Goal: Transaction & Acquisition: Book appointment/travel/reservation

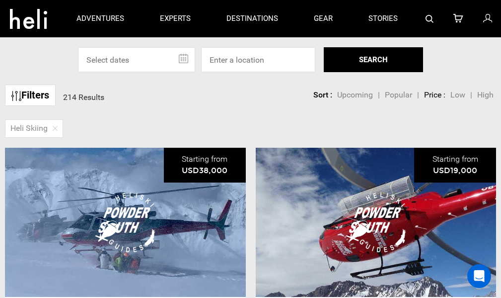
scroll to position [50, 0]
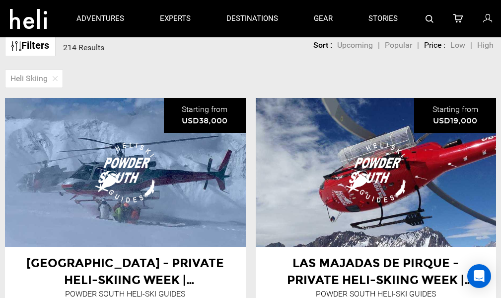
click at [120, 170] on img at bounding box center [125, 172] width 75 height 65
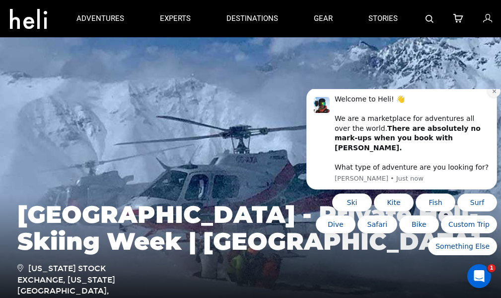
click at [493, 94] on icon "Dismiss notification" at bounding box center [494, 90] width 5 height 5
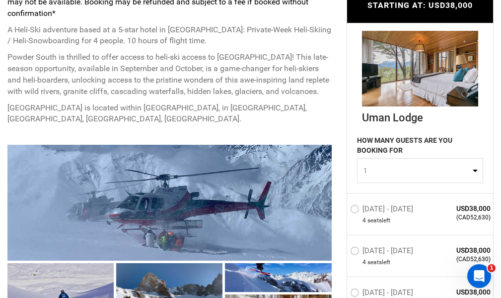
scroll to position [497, 0]
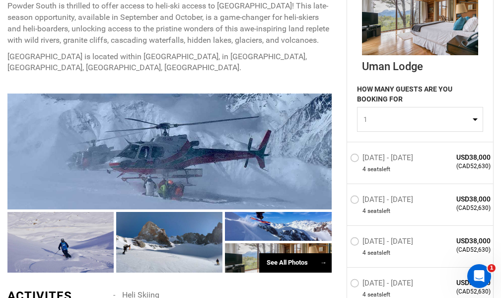
click at [167, 258] on div at bounding box center [169, 242] width 106 height 60
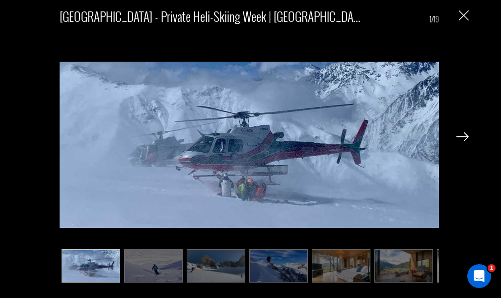
click at [208, 265] on img at bounding box center [216, 265] width 59 height 33
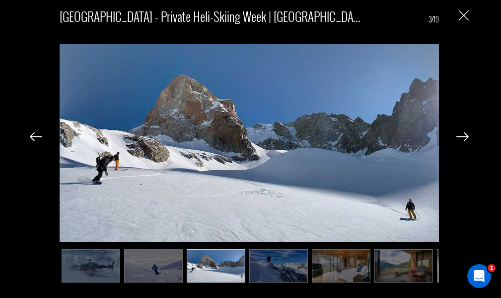
click at [263, 263] on img at bounding box center [278, 265] width 59 height 33
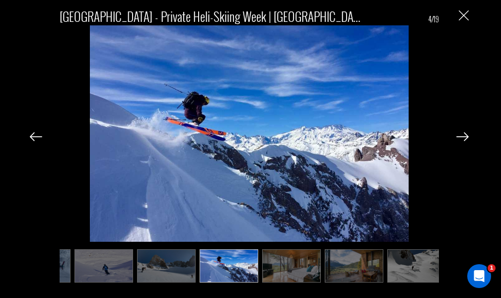
click at [85, 269] on img at bounding box center [104, 265] width 59 height 33
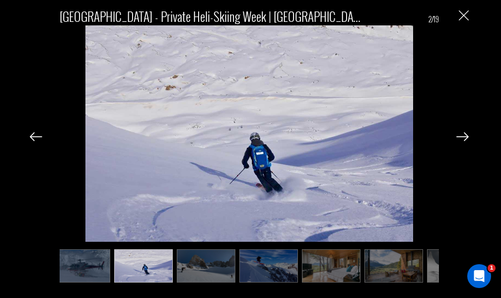
scroll to position [0, 0]
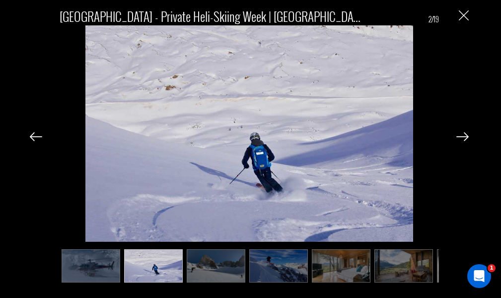
click at [469, 13] on div "[GEOGRAPHIC_DATA] - Private Heli-Skiing Week | [GEOGRAPHIC_DATA] 2/19" at bounding box center [249, 141] width 479 height 283
click at [453, 16] on div "[GEOGRAPHIC_DATA] - Private Heli-Skiing Week | [GEOGRAPHIC_DATA] 2/19" at bounding box center [249, 141] width 479 height 283
click at [462, 17] on img "Close" at bounding box center [464, 15] width 10 height 10
